Goal: Transaction & Acquisition: Purchase product/service

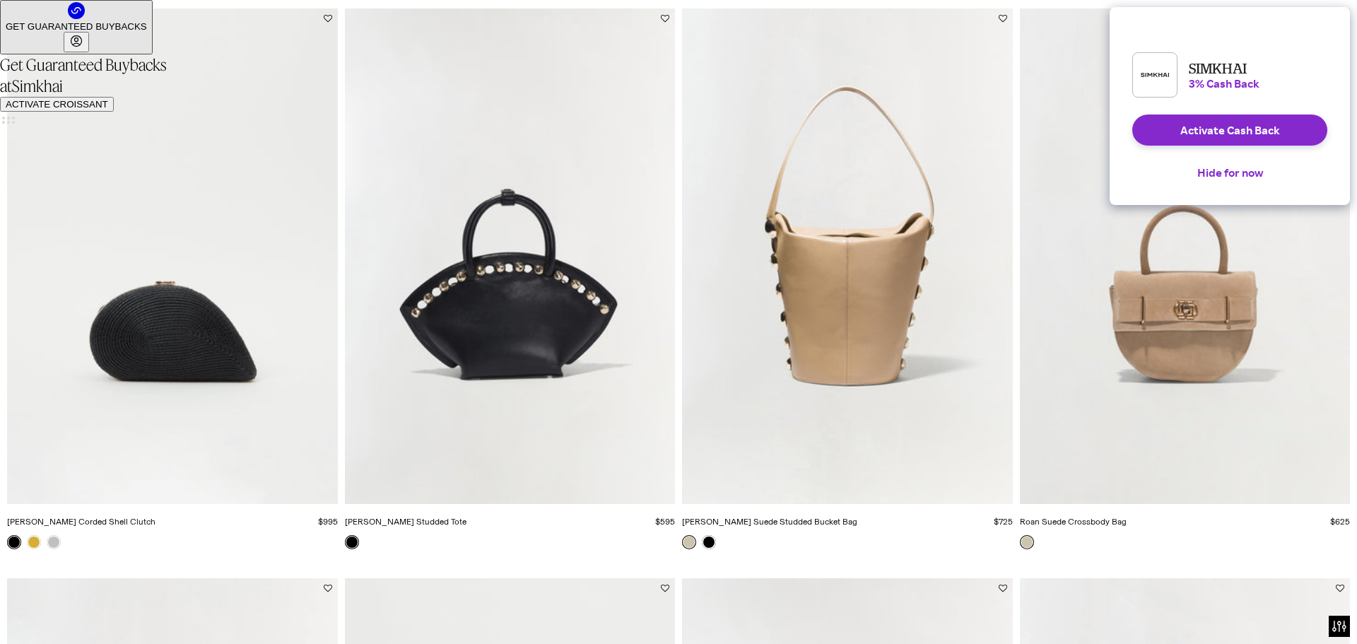
drag, startPoint x: 1352, startPoint y: 39, endPoint x: 1310, endPoint y: 223, distance: 188.6
click at [1346, 223] on html "Press Alt+1 for screen-reader mode, Alt+0 to cancel Accessibility Screen-Reader…" at bounding box center [678, 322] width 1357 height 644
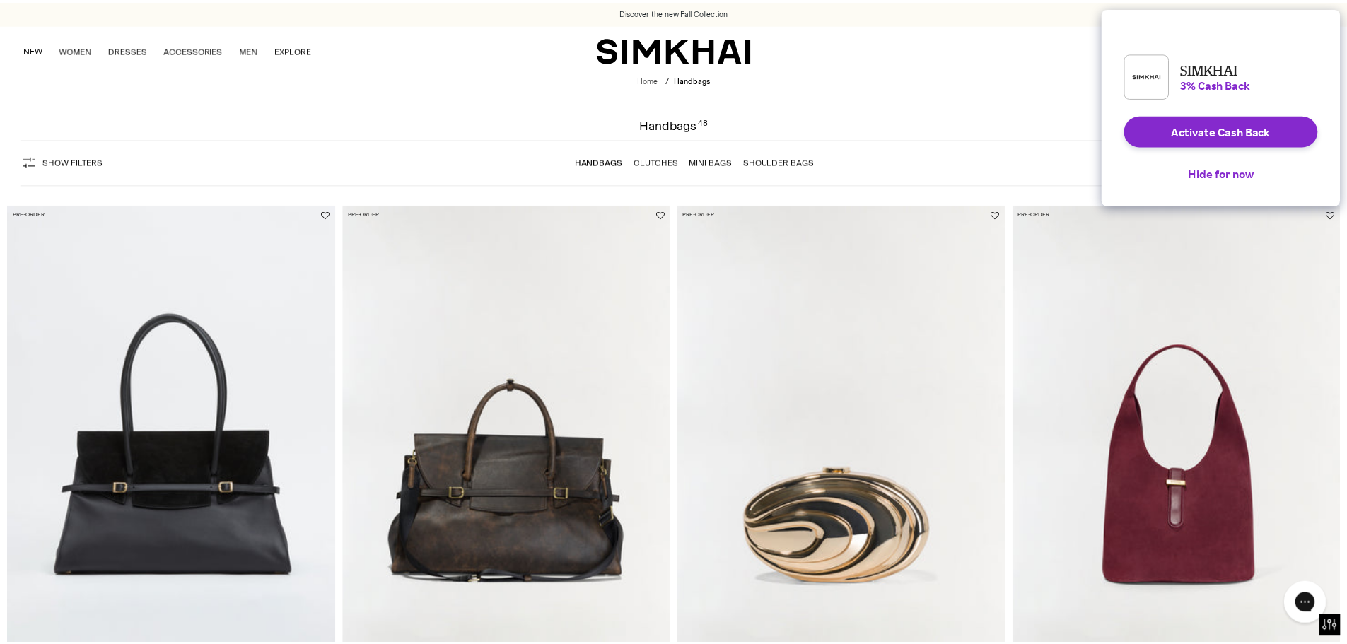
scroll to position [765, 0]
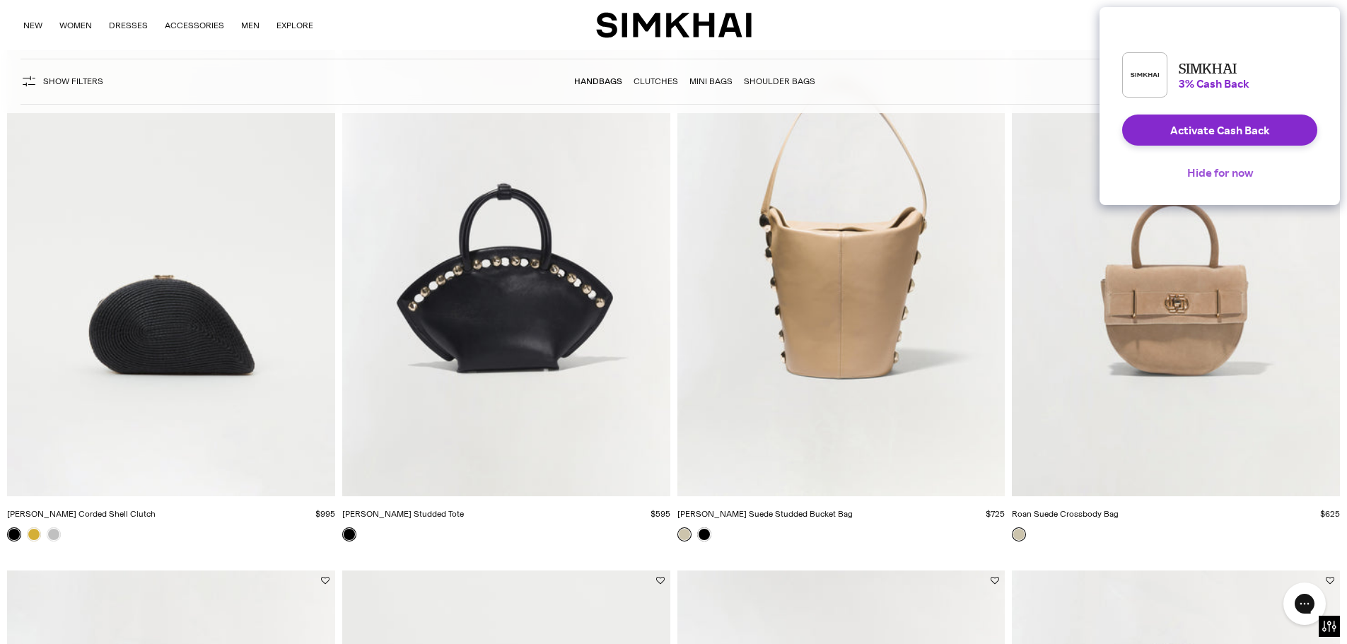
click at [1231, 187] on button "Hide for now" at bounding box center [1219, 172] width 88 height 31
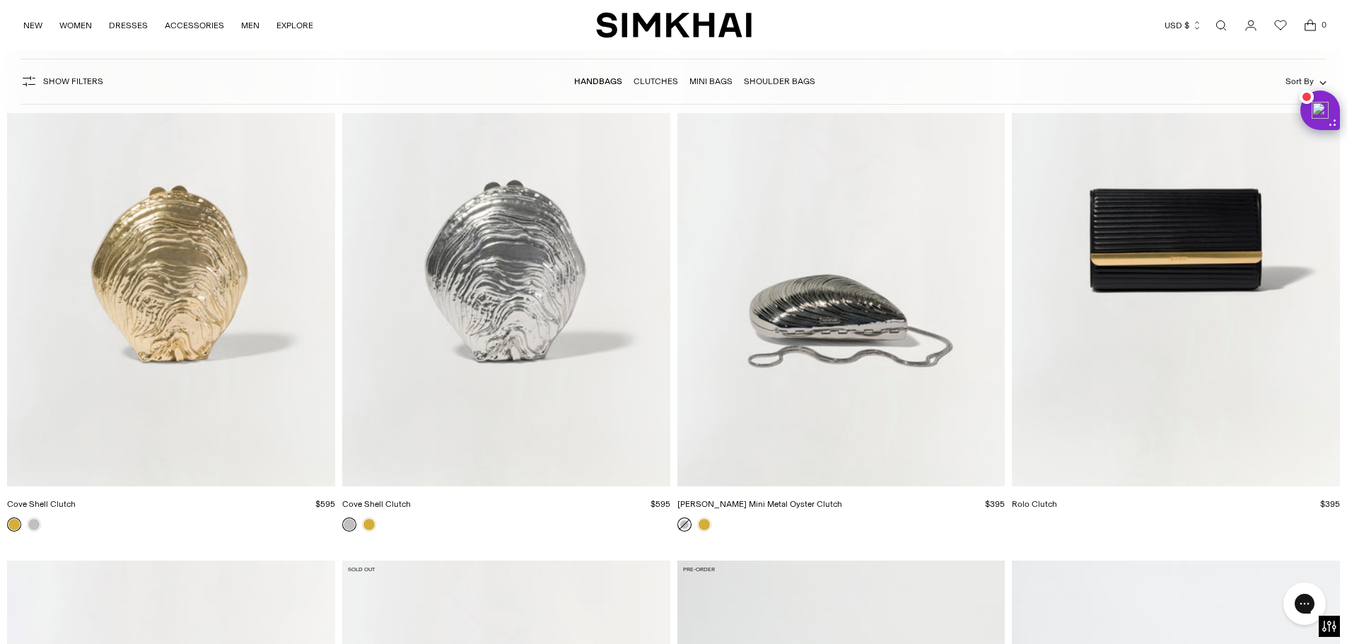
scroll to position [5894, 0]
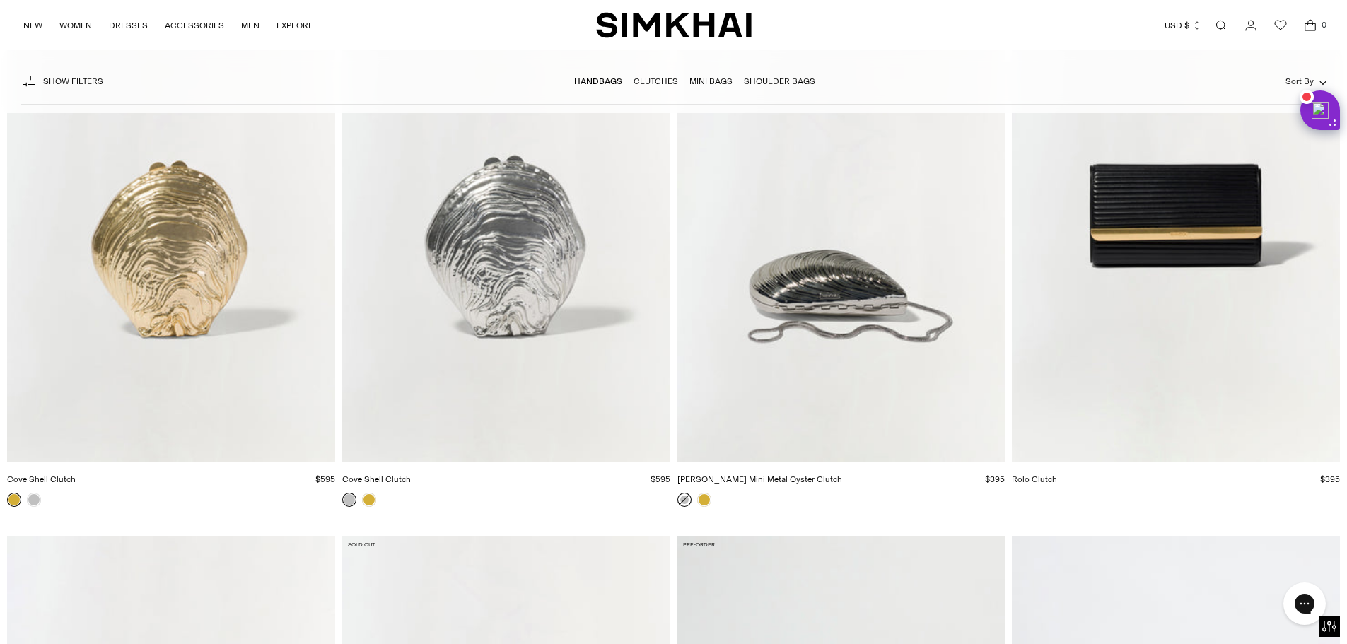
click at [0, 0] on img "Cove Shell Clutch" at bounding box center [0, 0] width 0 height 0
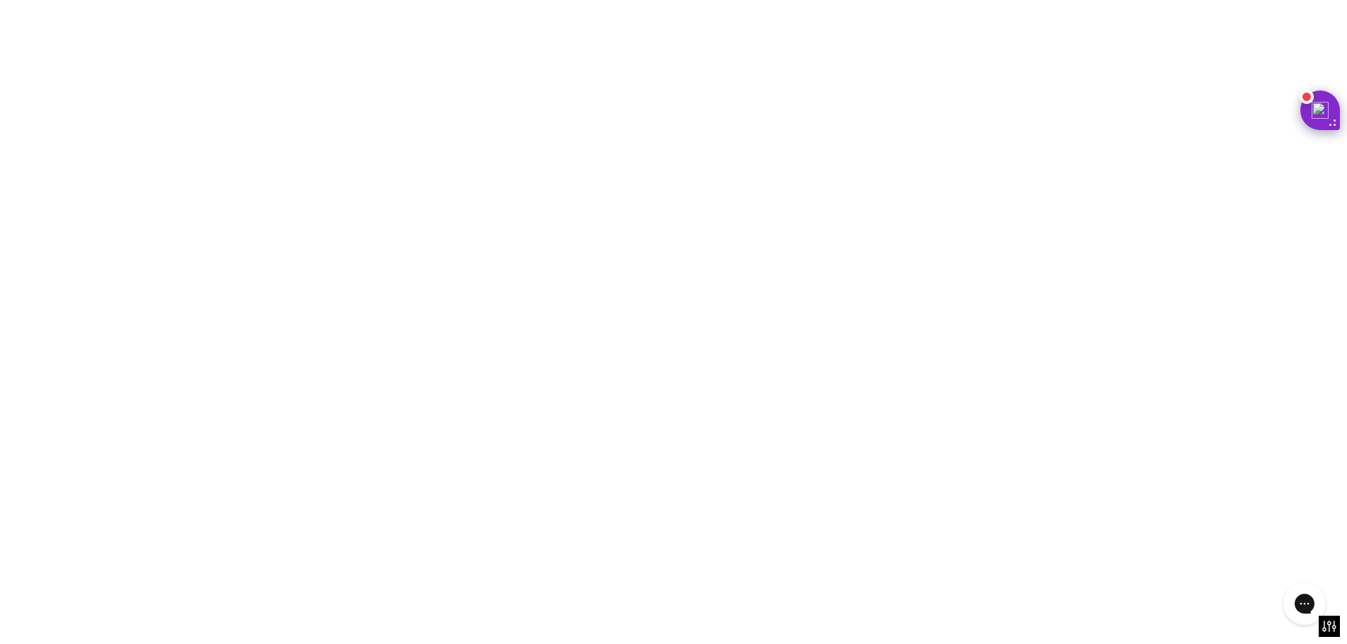
click at [0, 0] on img "Cove Shell Clutch" at bounding box center [0, 0] width 0 height 0
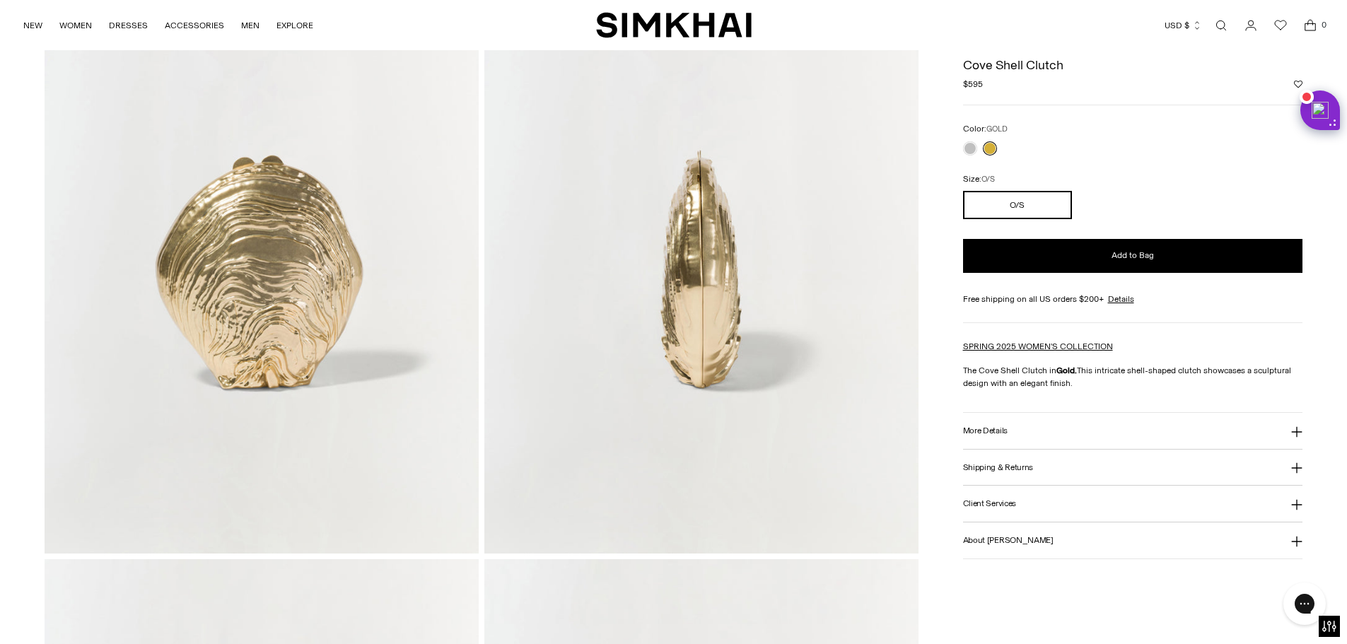
drag, startPoint x: 1349, startPoint y: 54, endPoint x: 1380, endPoint y: 96, distance: 53.0
